Goal: Check status: Check status

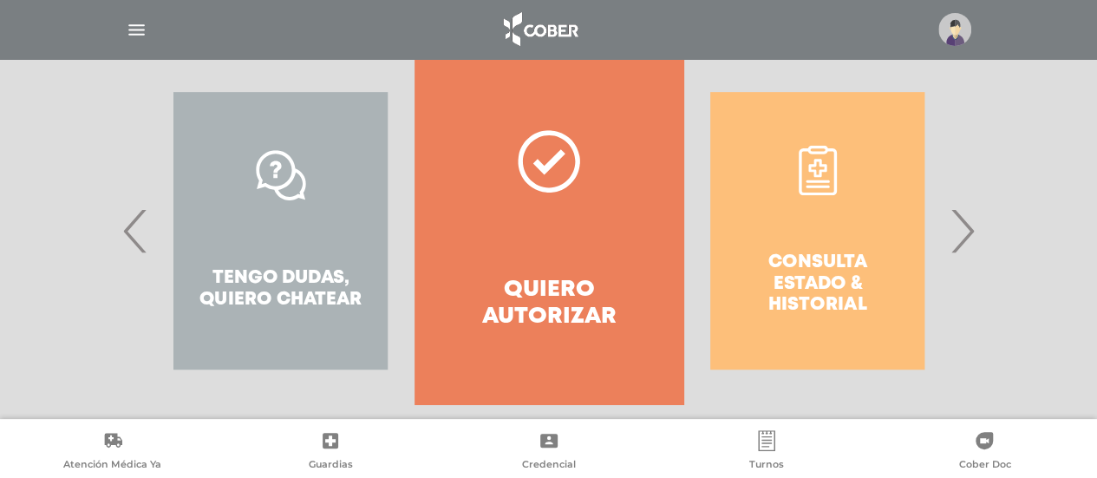
scroll to position [368, 0]
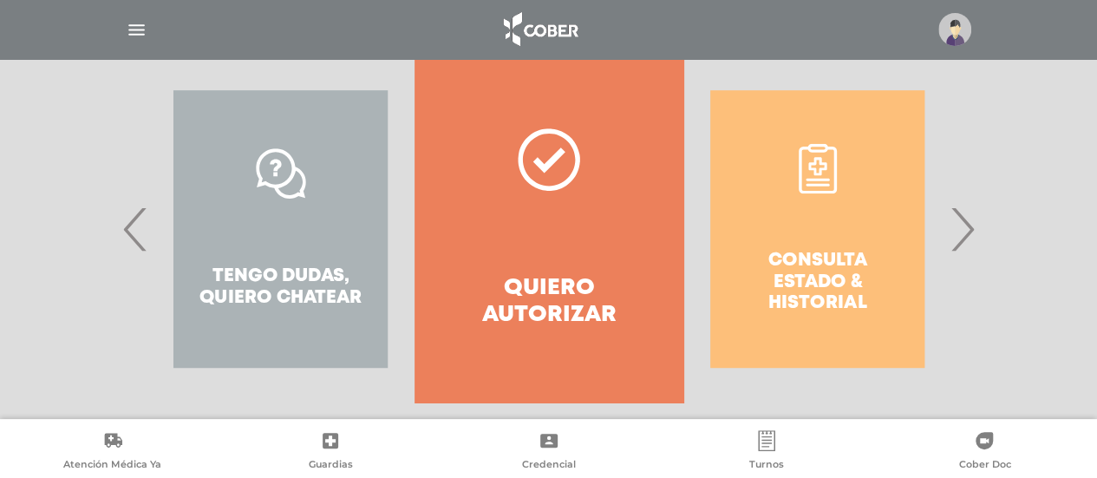
click at [972, 239] on span "›" at bounding box center [962, 229] width 34 height 94
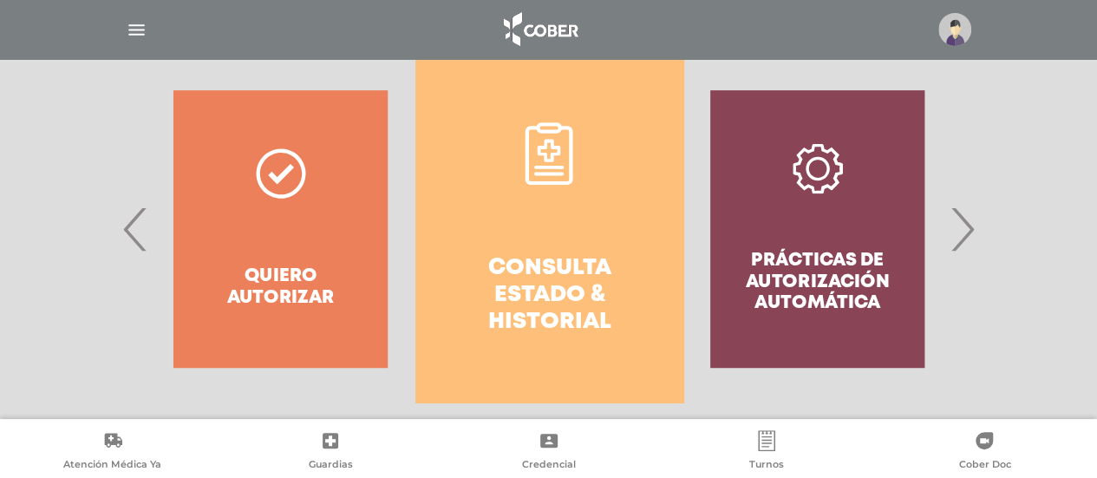
click at [468, 215] on link "Consulta estado & historial" at bounding box center [549, 229] width 268 height 347
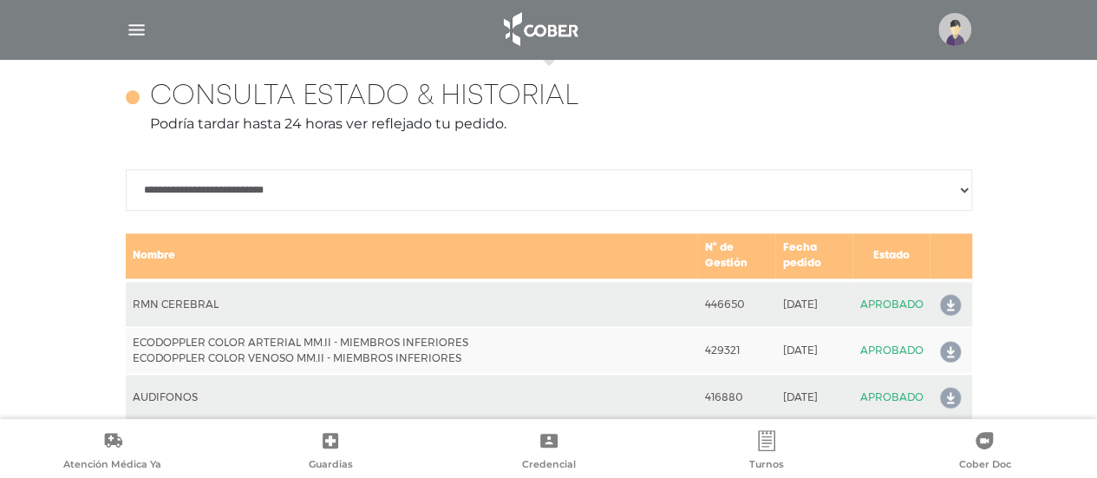
scroll to position [770, 0]
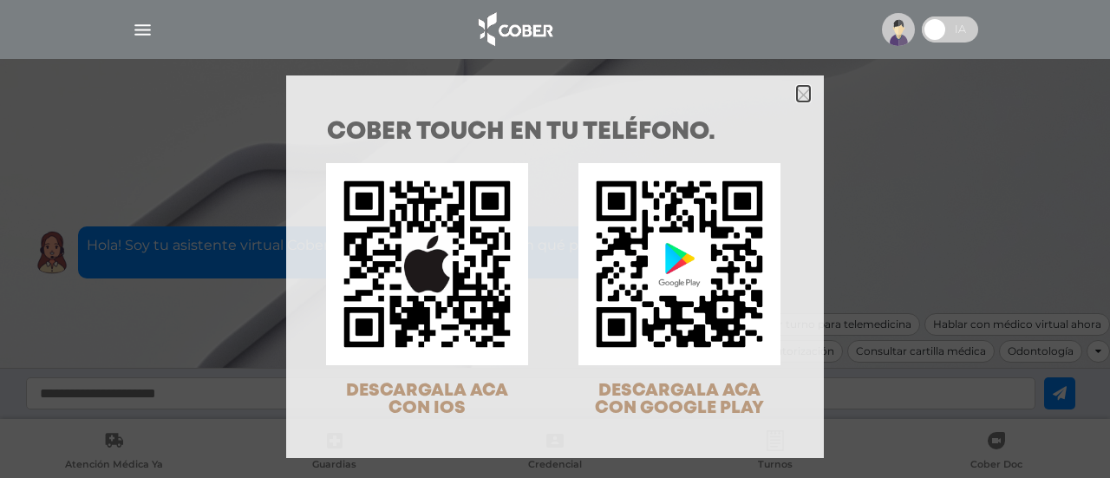
click at [803, 101] on icon "Close" at bounding box center [803, 94] width 13 height 13
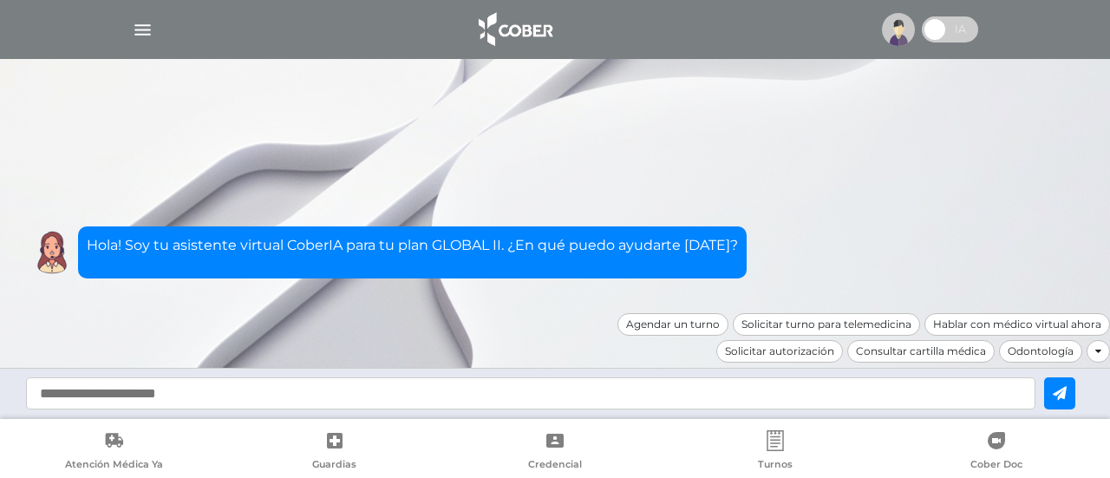
click at [1100, 348] on icon at bounding box center [1098, 351] width 6 height 10
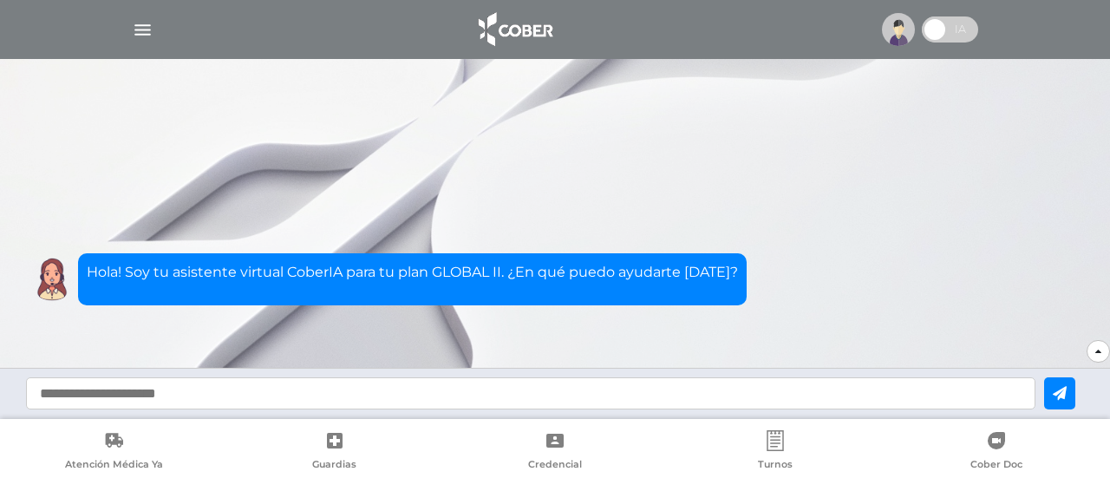
click at [1098, 350] on icon at bounding box center [1098, 351] width 6 height 10
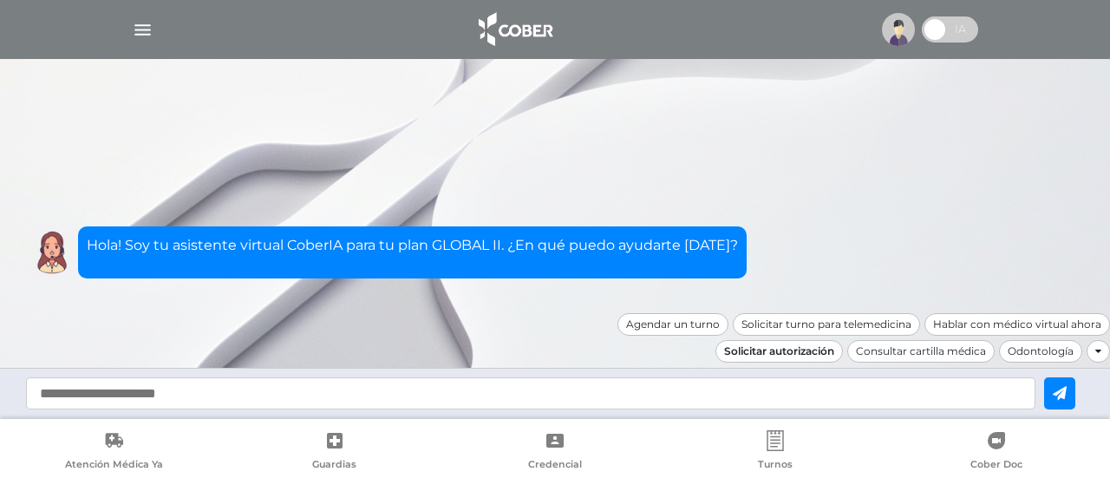
click at [810, 349] on div "Solicitar autorización" at bounding box center [778, 351] width 127 height 23
